Goal: Task Accomplishment & Management: Use online tool/utility

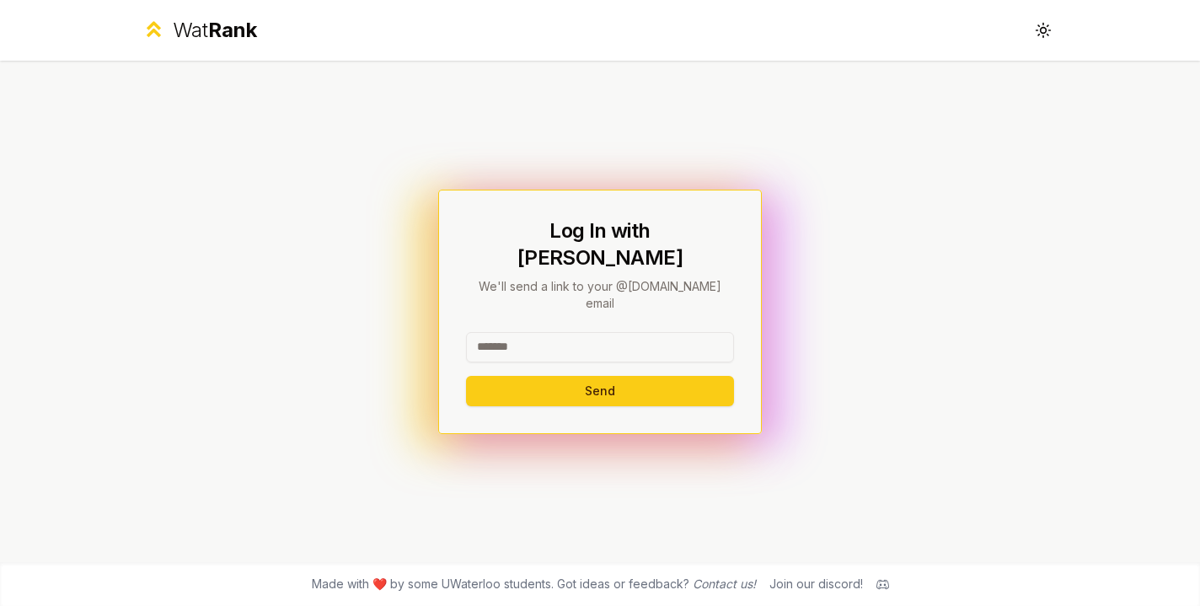
click at [530, 334] on input at bounding box center [600, 347] width 268 height 30
click at [545, 332] on input at bounding box center [600, 347] width 268 height 30
click at [548, 291] on div "Log In with WatIAM We'll send a link to your @uwaterloo.ca email Send" at bounding box center [600, 311] width 268 height 189
click at [550, 332] on input at bounding box center [600, 347] width 268 height 30
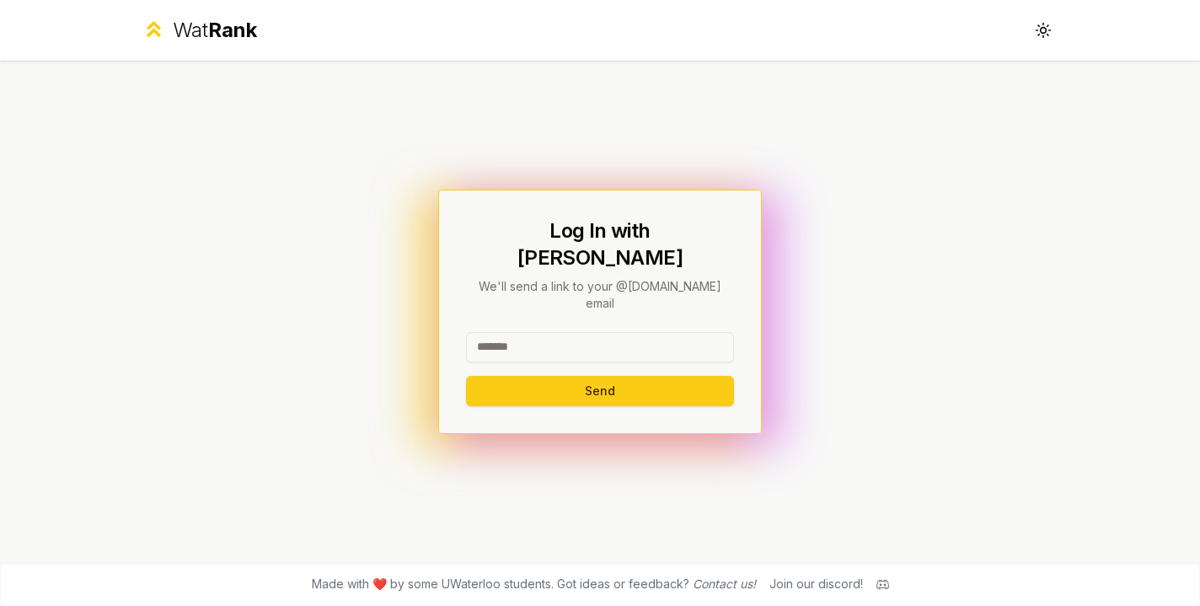
type input "*"
type input "********"
click at [591, 377] on button "Send" at bounding box center [600, 391] width 268 height 30
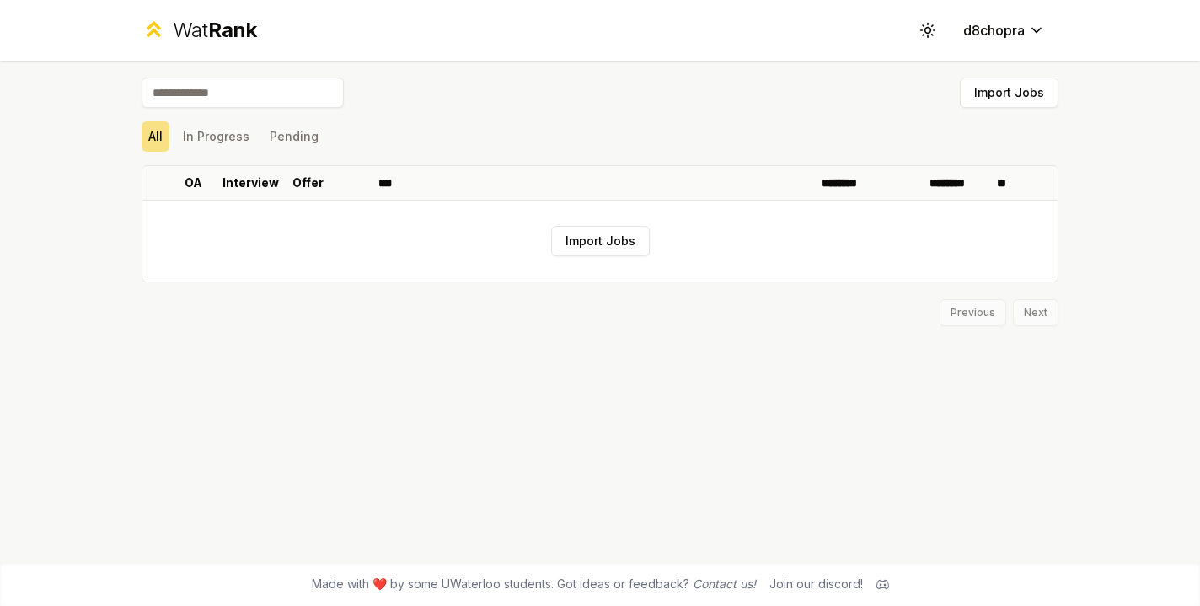
click at [238, 28] on span "Rank" at bounding box center [232, 30] width 49 height 24
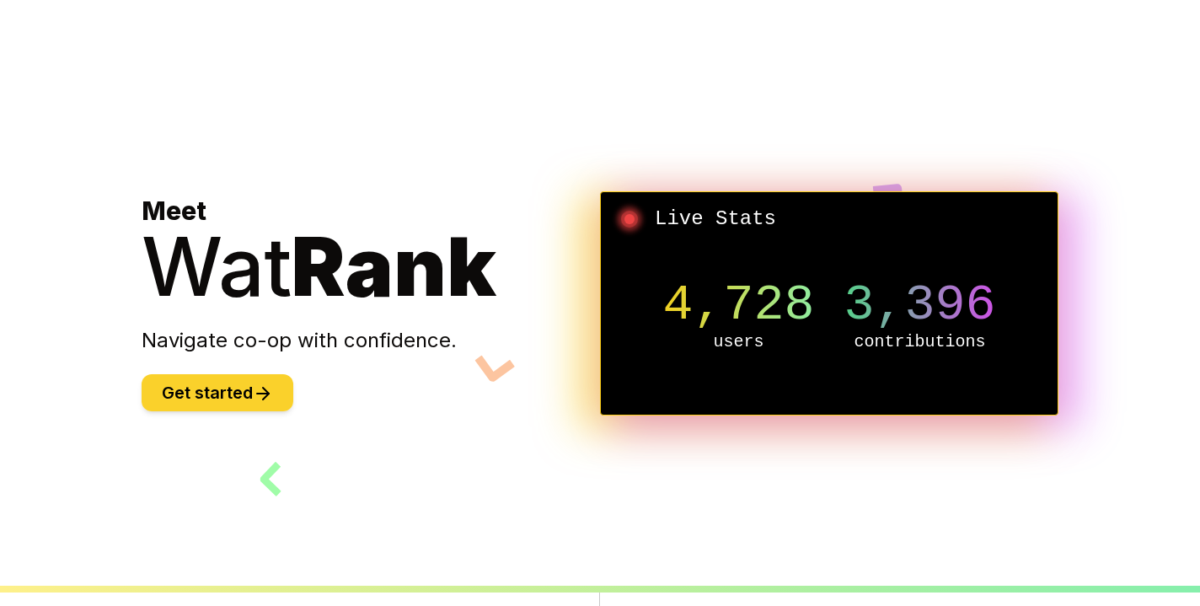
click at [195, 387] on button "Get started" at bounding box center [218, 392] width 152 height 37
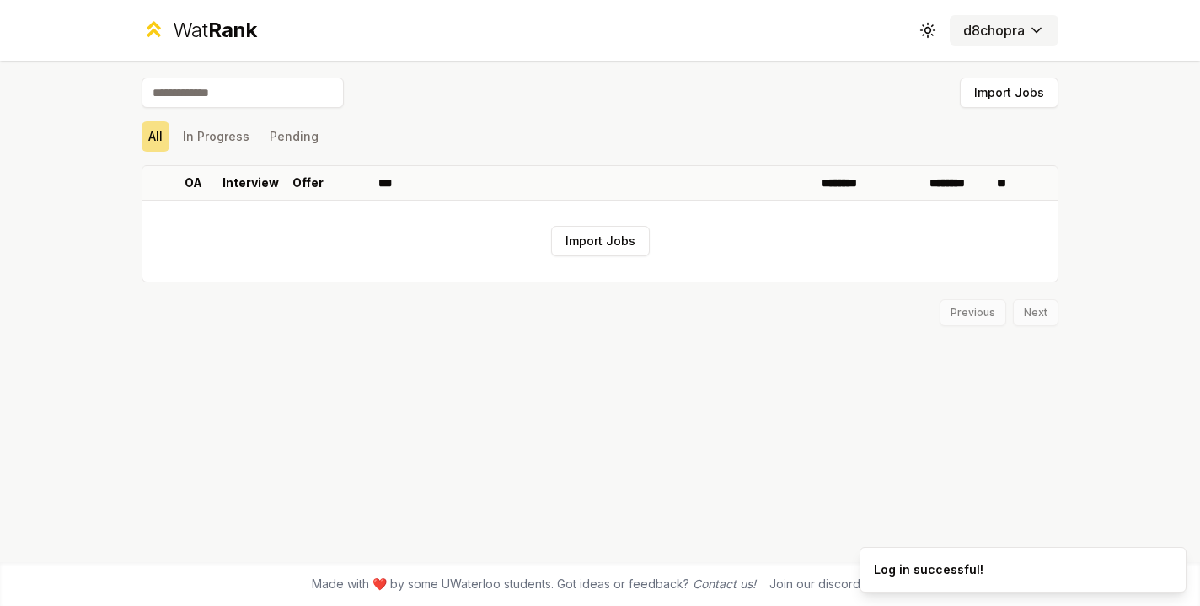
click at [957, 18] on button "d8chopra" at bounding box center [1003, 30] width 109 height 30
click at [963, 29] on html "Wat Rank Toggle theme d8chopra Import Jobs All In Progress Pending OA Interview…" at bounding box center [600, 303] width 1200 height 606
click at [580, 238] on html "Wat Rank Toggle theme d8chopra Import Jobs All In Progress Pending OA Interview…" at bounding box center [600, 303] width 1200 height 606
click at [609, 260] on td "Import Jobs" at bounding box center [599, 241] width 915 height 81
click at [607, 249] on button "Import Jobs" at bounding box center [600, 241] width 99 height 30
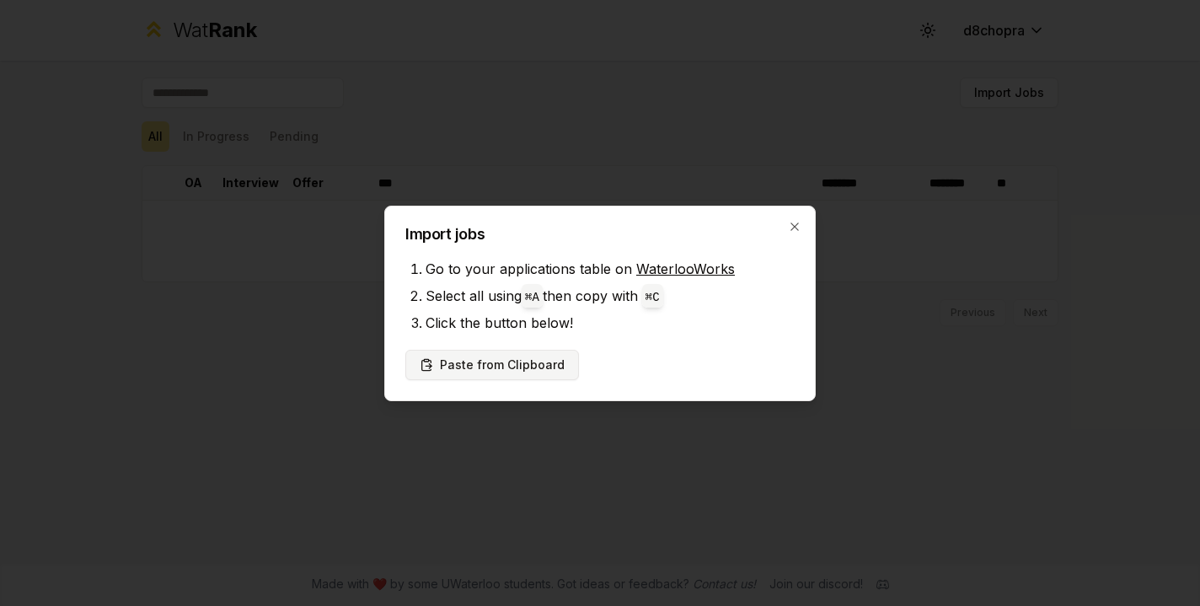
click at [516, 359] on button "Paste from Clipboard" at bounding box center [492, 365] width 174 height 30
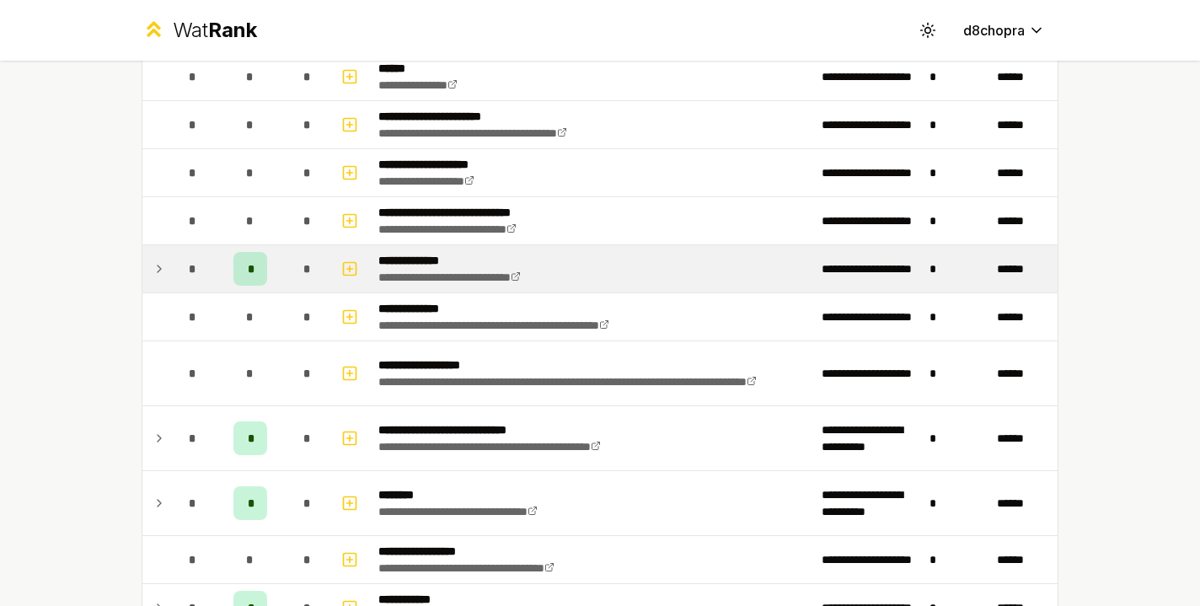
scroll to position [981, 0]
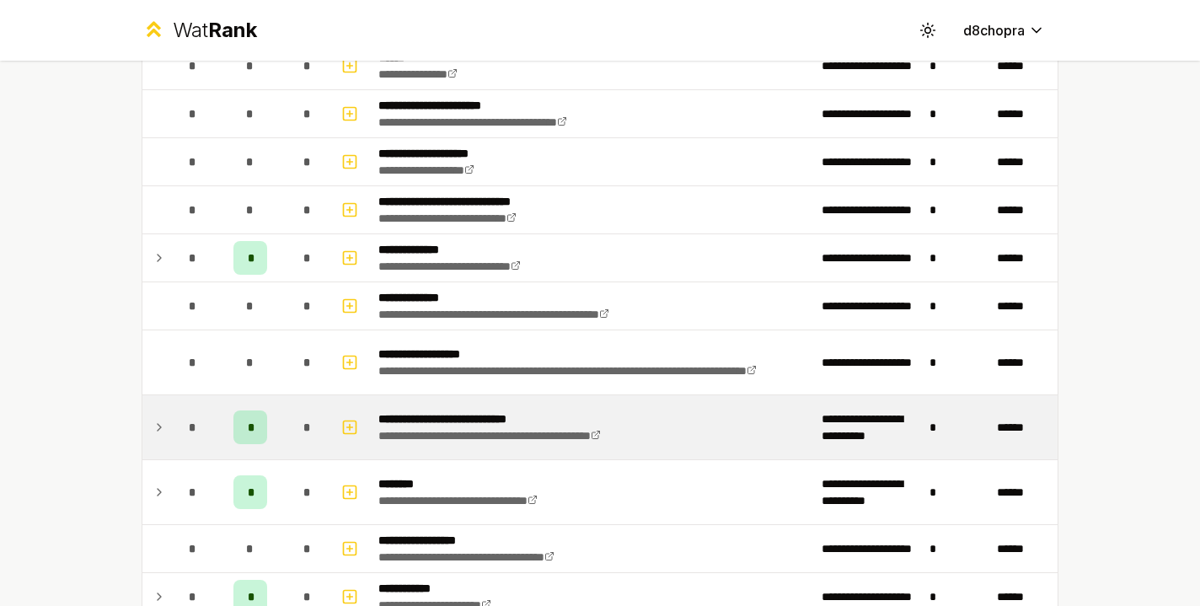
click at [167, 414] on td at bounding box center [155, 427] width 27 height 64
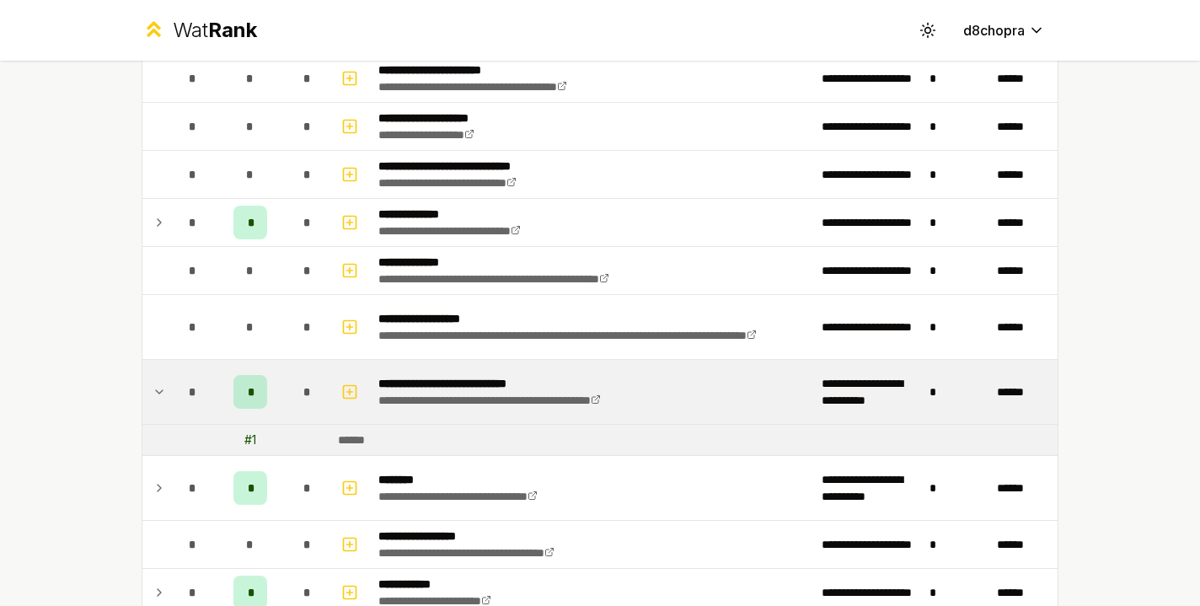
scroll to position [1079, 0]
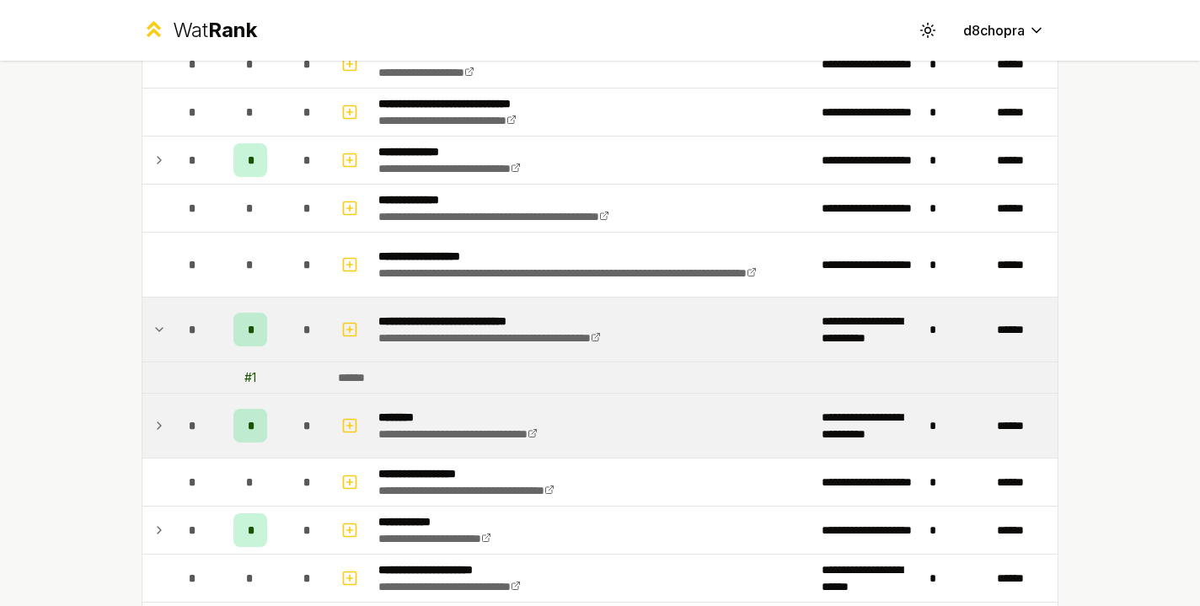
click at [167, 424] on td at bounding box center [155, 425] width 27 height 64
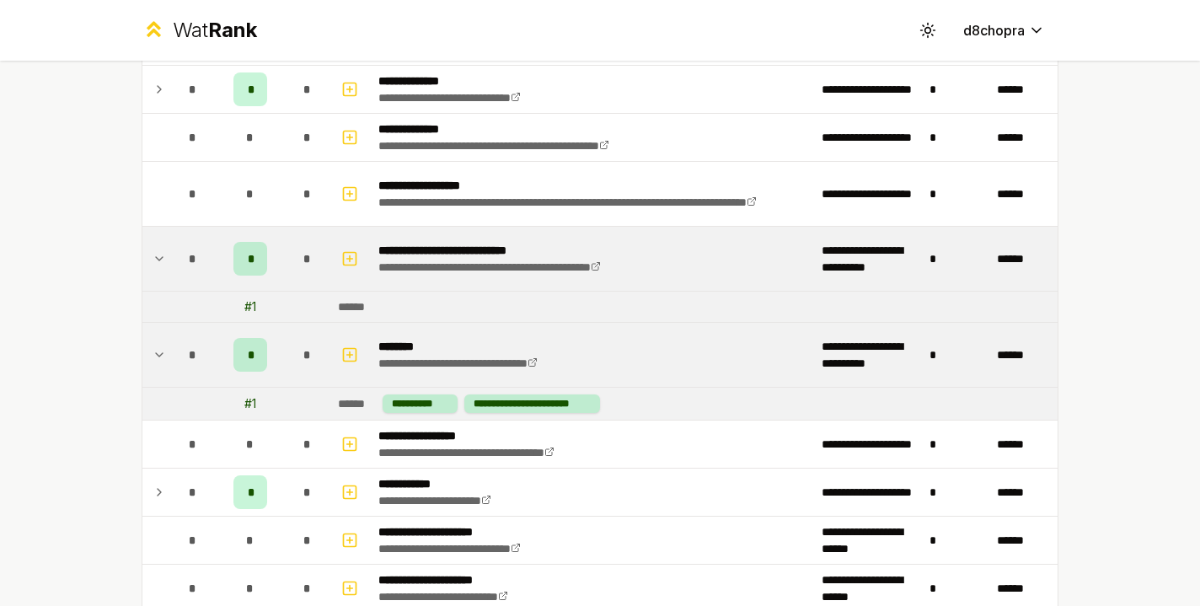
scroll to position [1158, 0]
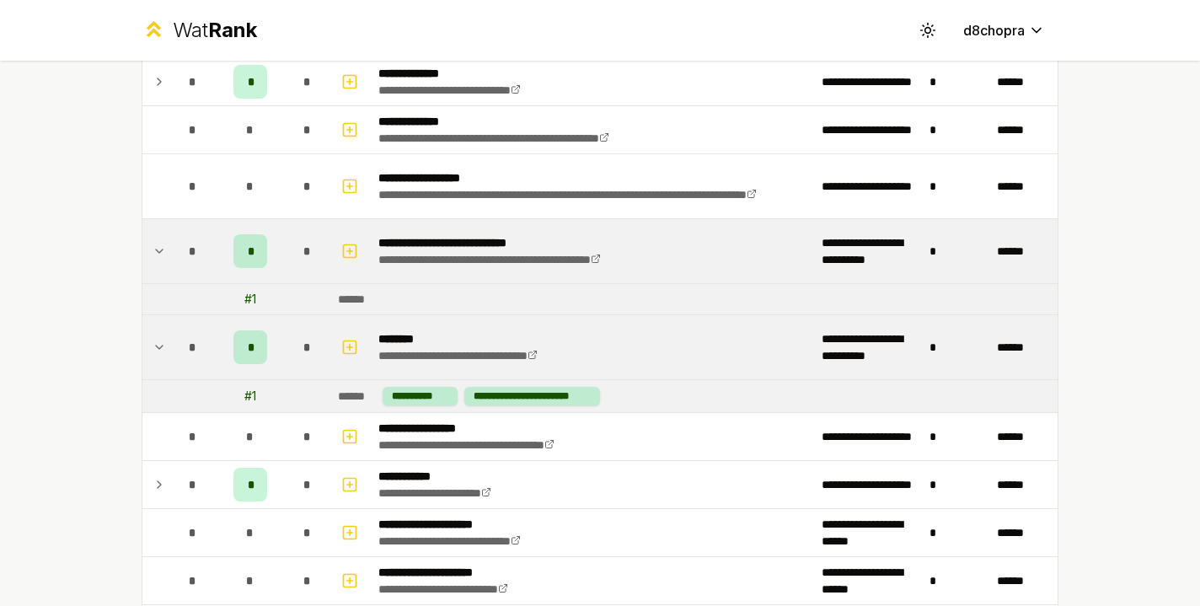
click at [158, 340] on icon at bounding box center [158, 347] width 13 height 20
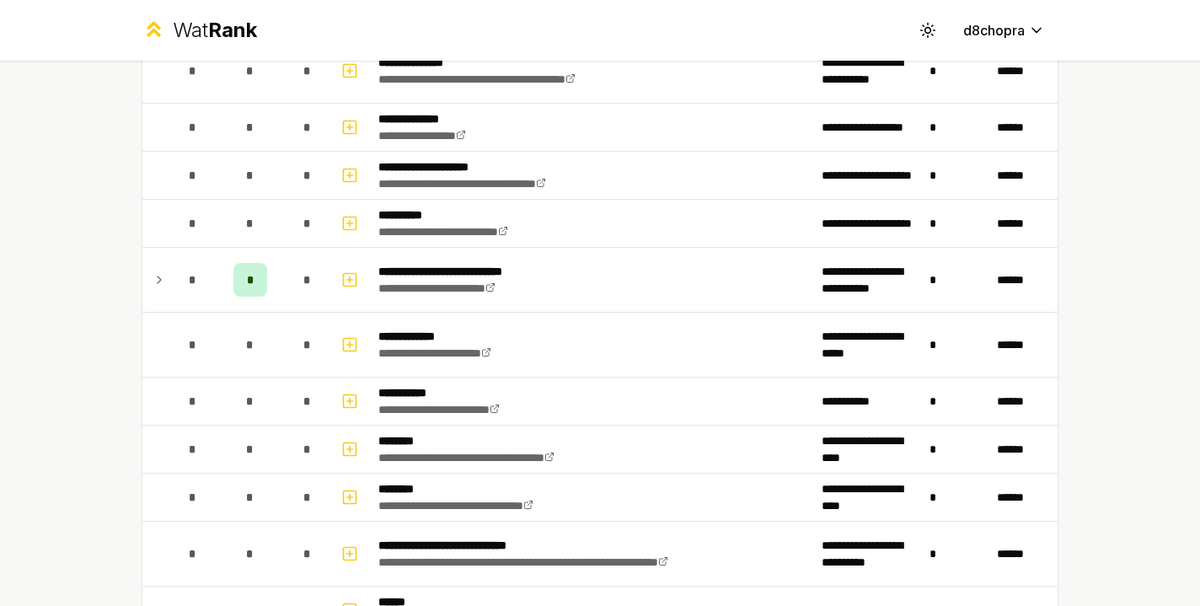
scroll to position [0, 0]
